Goal: Task Accomplishment & Management: Use online tool/utility

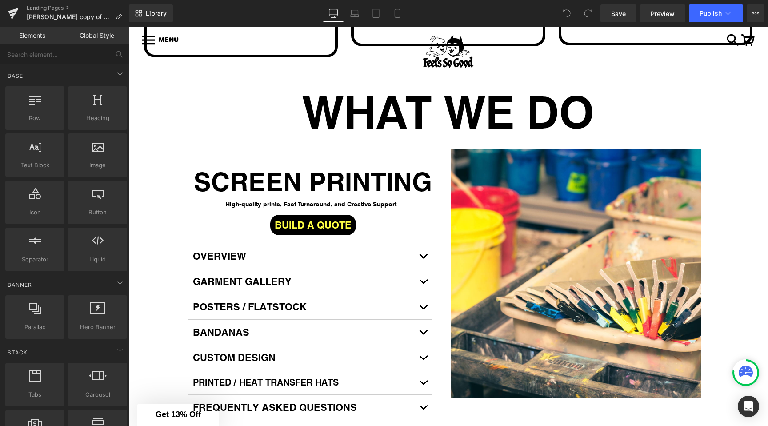
scroll to position [1462, 0]
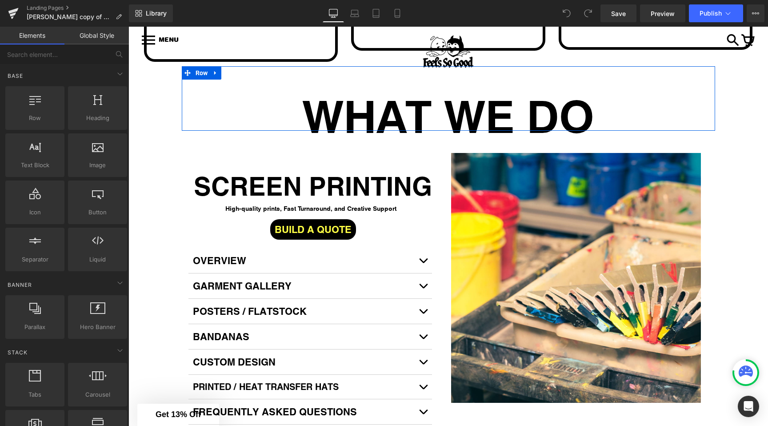
click at [557, 66] on div at bounding box center [448, 72] width 533 height 13
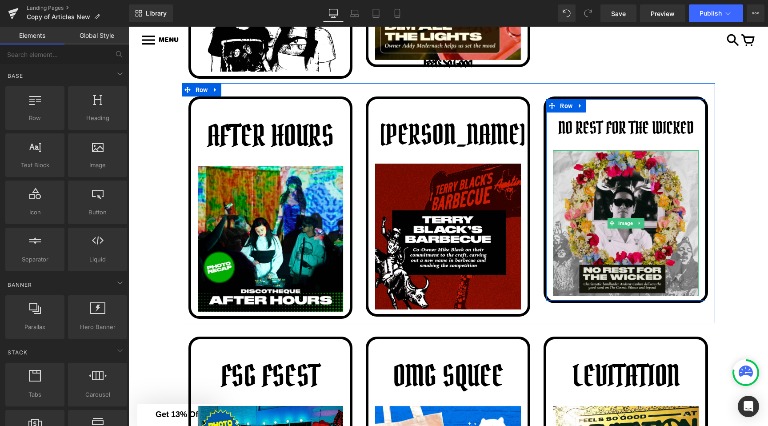
scroll to position [523, 0]
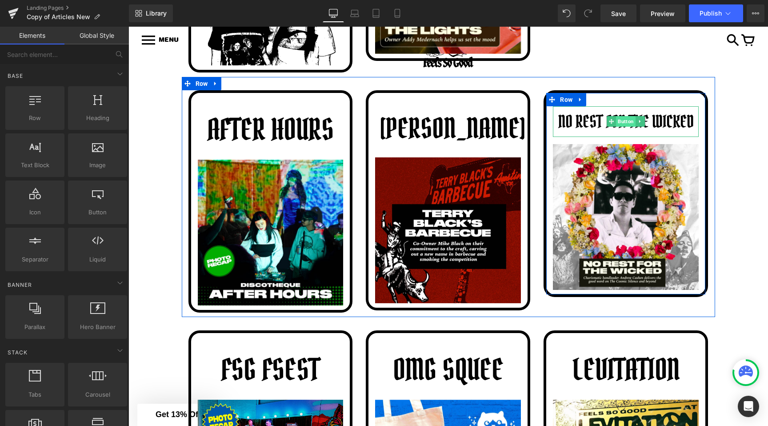
click at [624, 127] on span "Button" at bounding box center [626, 121] width 20 height 11
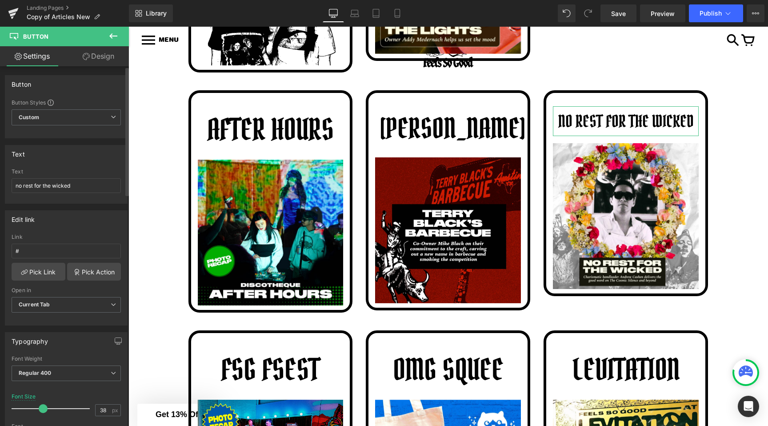
type input "39"
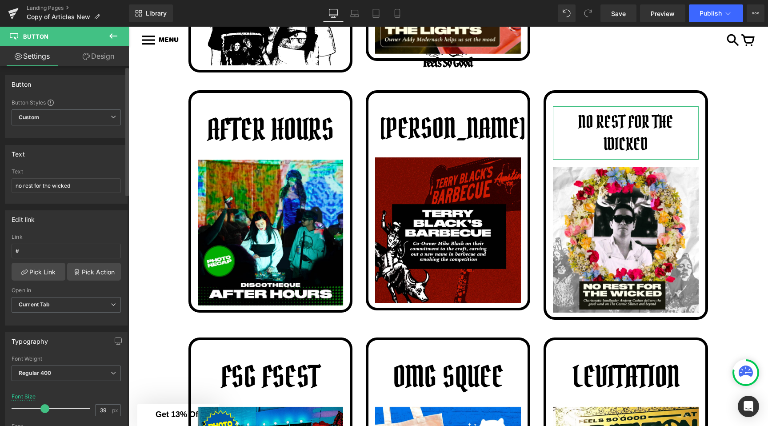
click at [44, 408] on span at bounding box center [44, 408] width 9 height 9
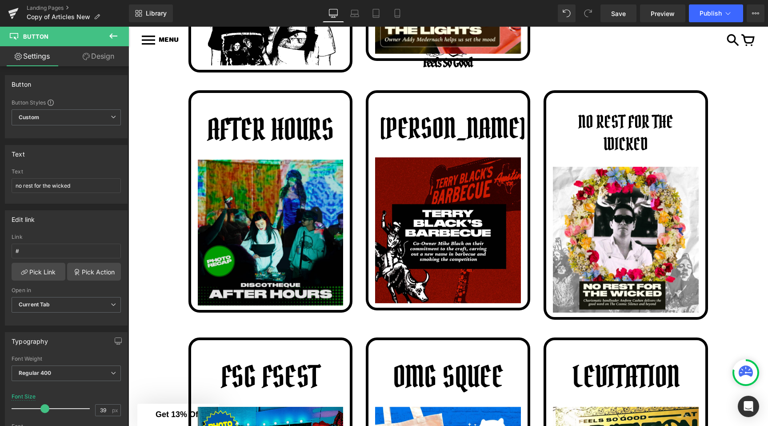
scroll to position [203, 0]
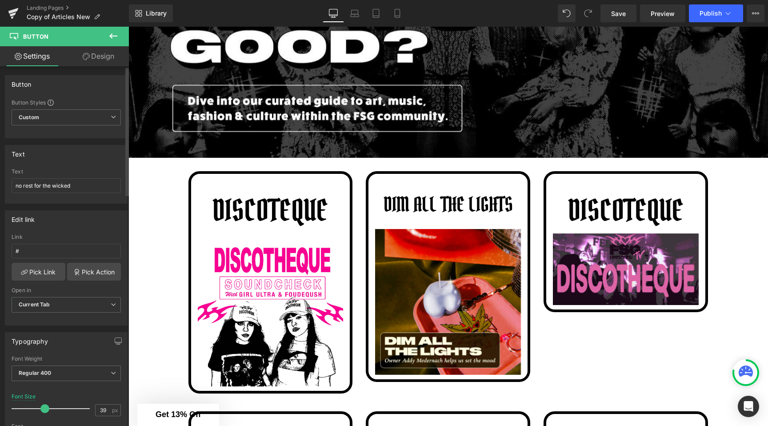
click at [121, 232] on div "Edit link # Link # Pick Link Pick Action Current Tab New Tab Open in Current Ta…" at bounding box center [66, 267] width 123 height 115
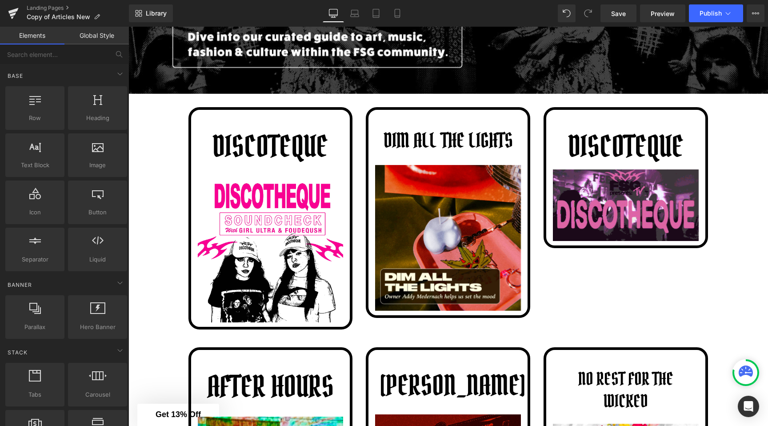
scroll to position [62, 0]
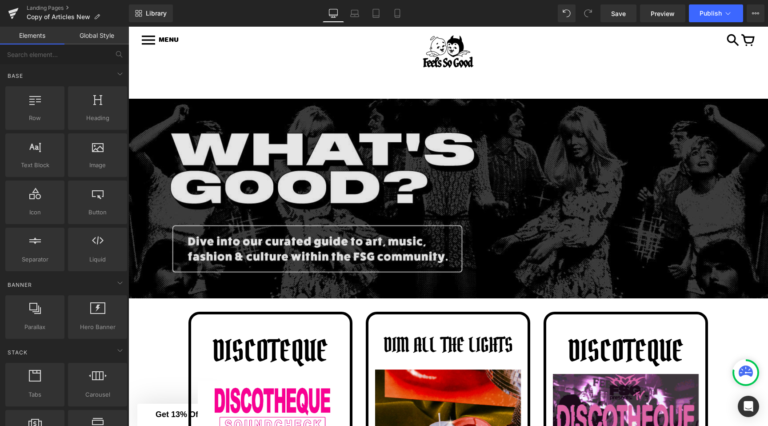
click at [315, 160] on img at bounding box center [447, 199] width 639 height 200
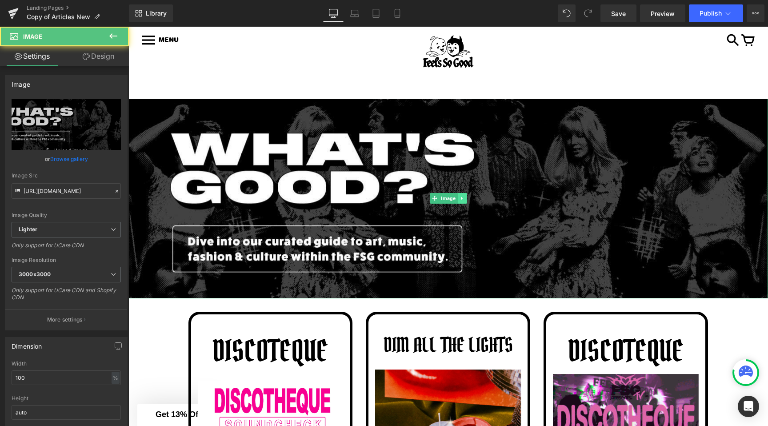
click at [460, 201] on link at bounding box center [461, 198] width 9 height 11
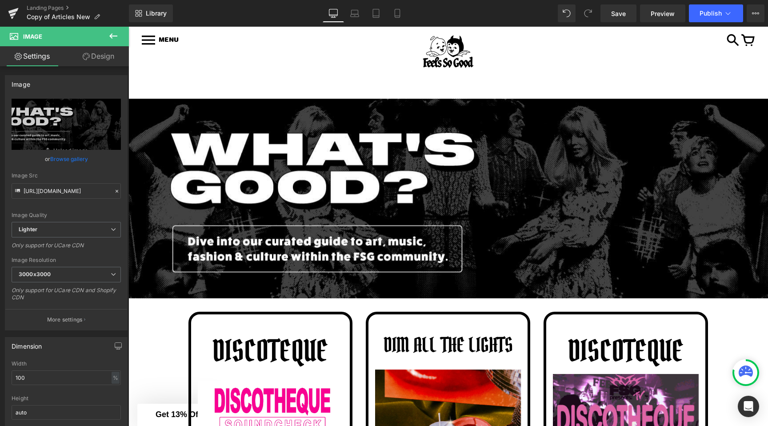
click at [441, 89] on div "HOME SHOP + MENS LADIES VINTAGE VINYL ACCESSORIES HATS" at bounding box center [447, 84] width 639 height 30
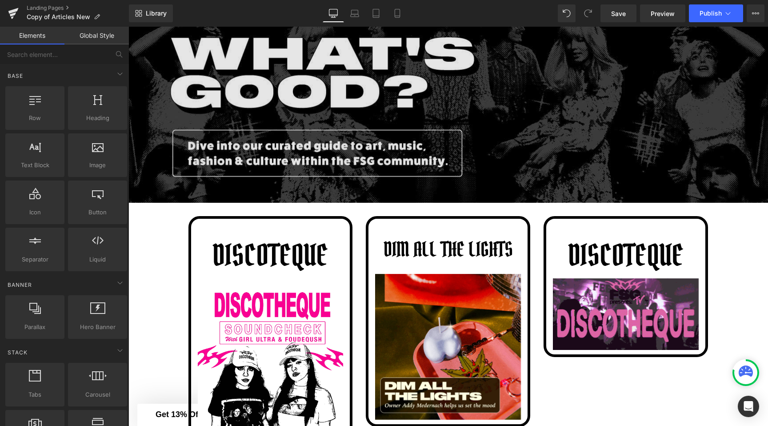
scroll to position [156, 0]
